Goal: Find specific page/section: Find specific page/section

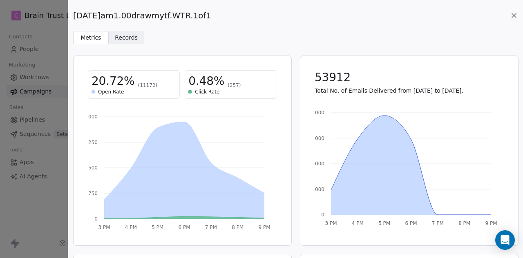
scroll to position [69, 0]
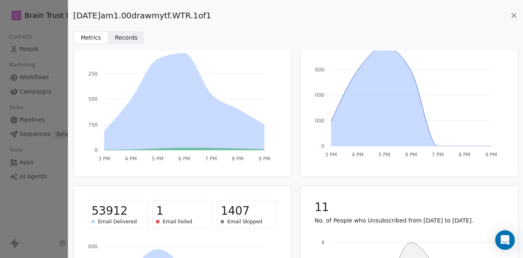
click at [513, 16] on icon at bounding box center [514, 15] width 8 height 8
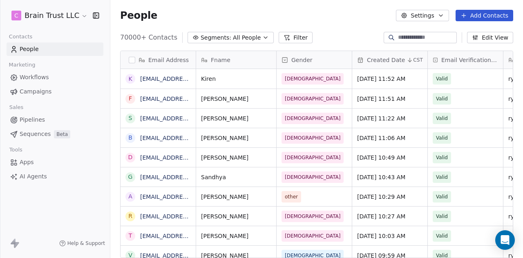
scroll to position [221, 407]
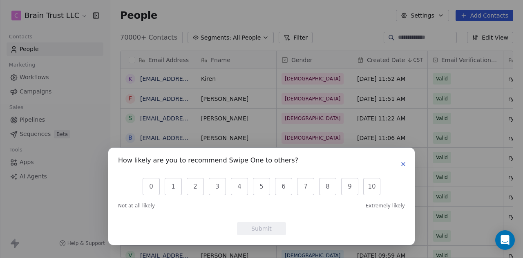
click at [406, 160] on button "button" at bounding box center [404, 164] width 10 height 10
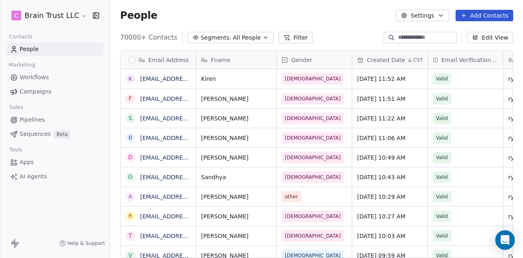
click at [44, 92] on span "Campaigns" at bounding box center [36, 92] width 32 height 9
